Goal: Information Seeking & Learning: Learn about a topic

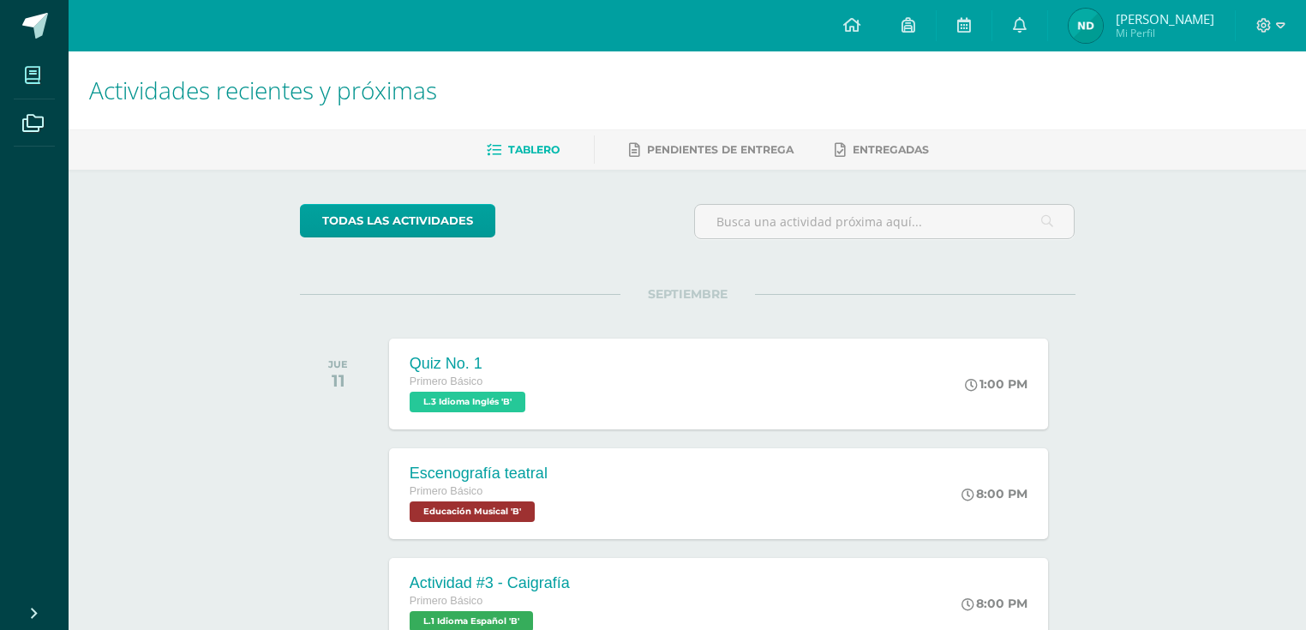
click at [32, 86] on span at bounding box center [33, 75] width 39 height 39
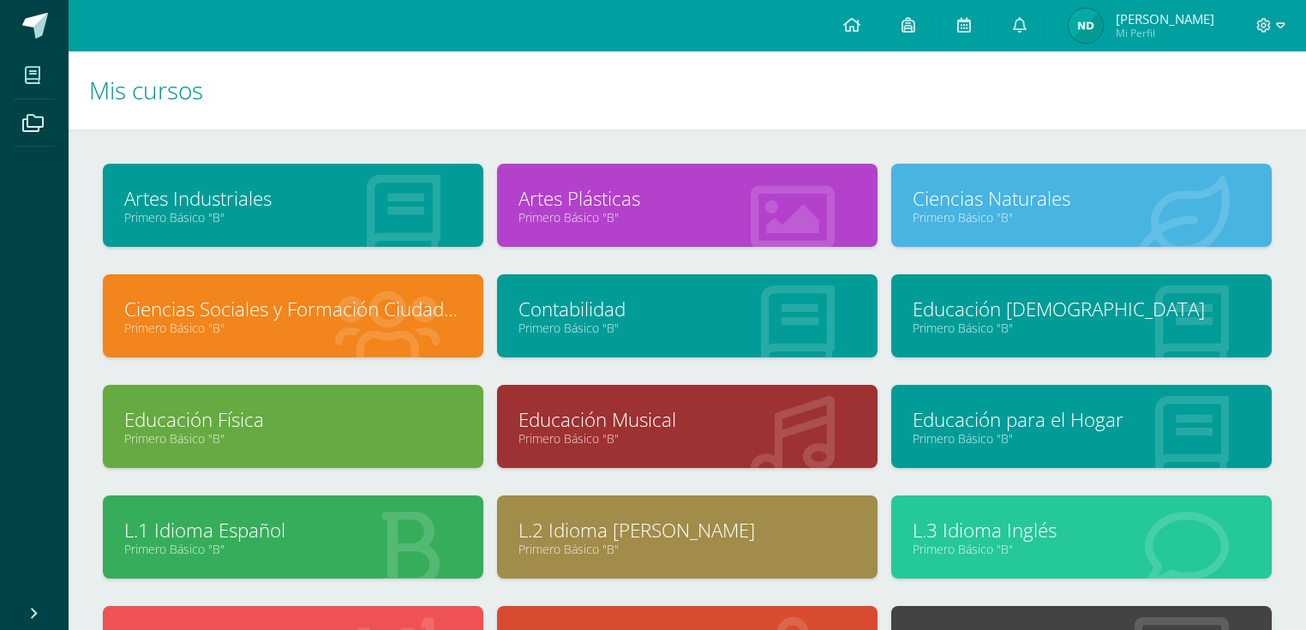
click at [565, 437] on link "Primero Básico "B"" at bounding box center [688, 438] width 338 height 16
click at [582, 415] on link "Educación Musical" at bounding box center [688, 419] width 338 height 27
click at [573, 409] on link "Educación Musical" at bounding box center [688, 419] width 338 height 27
click at [575, 408] on link "Educación Musical" at bounding box center [688, 419] width 338 height 27
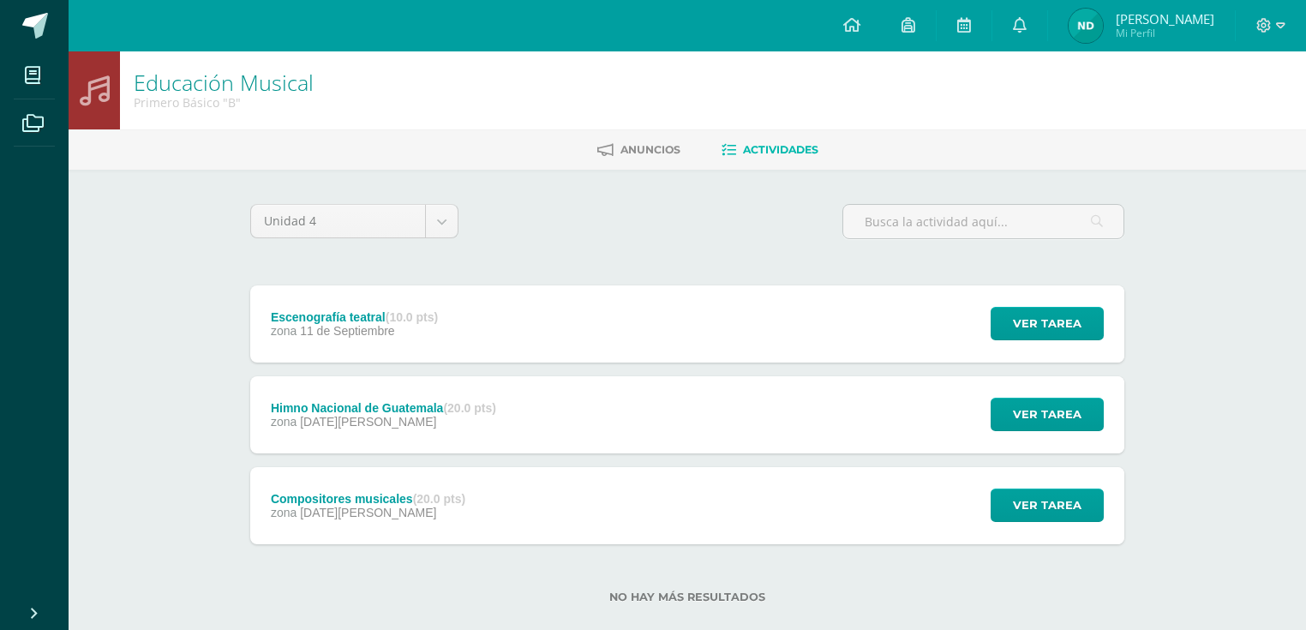
click at [524, 503] on div "Compositores musicales (20.0 pts) zona [DATE][PERSON_NAME] Ver tarea Compositor…" at bounding box center [687, 505] width 874 height 77
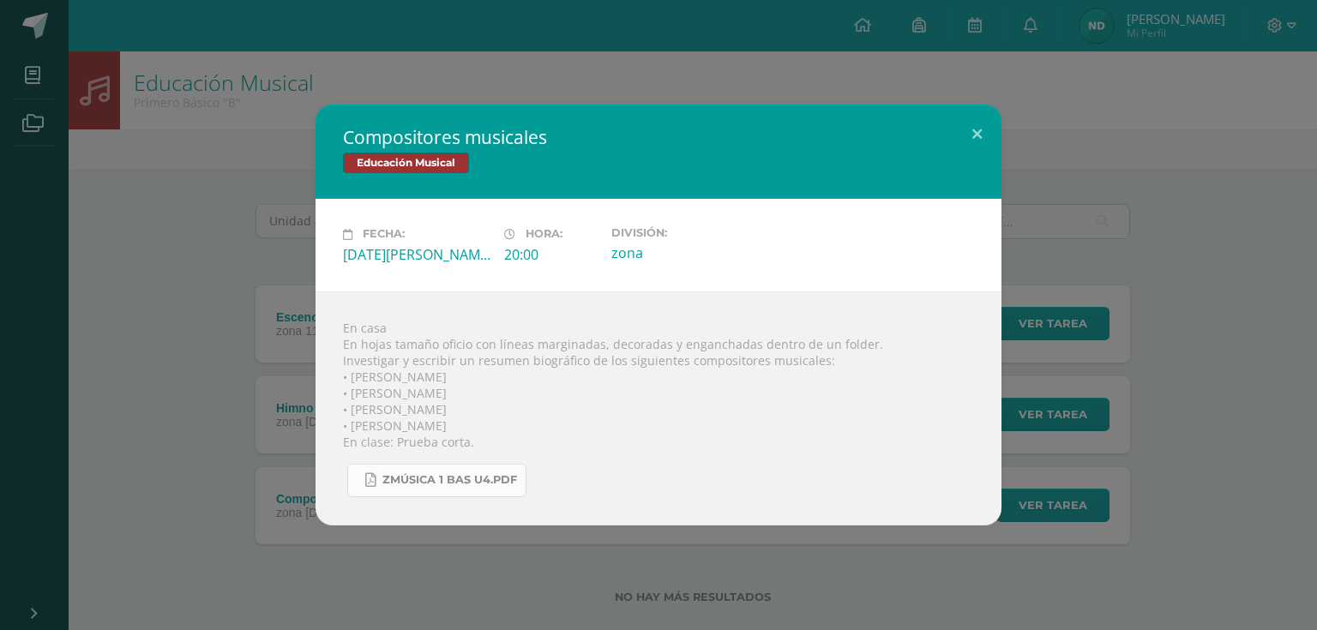
click at [519, 477] on link "Zmúsica 1 Bas U4.pdf" at bounding box center [436, 480] width 179 height 33
